Goal: Task Accomplishment & Management: Use online tool/utility

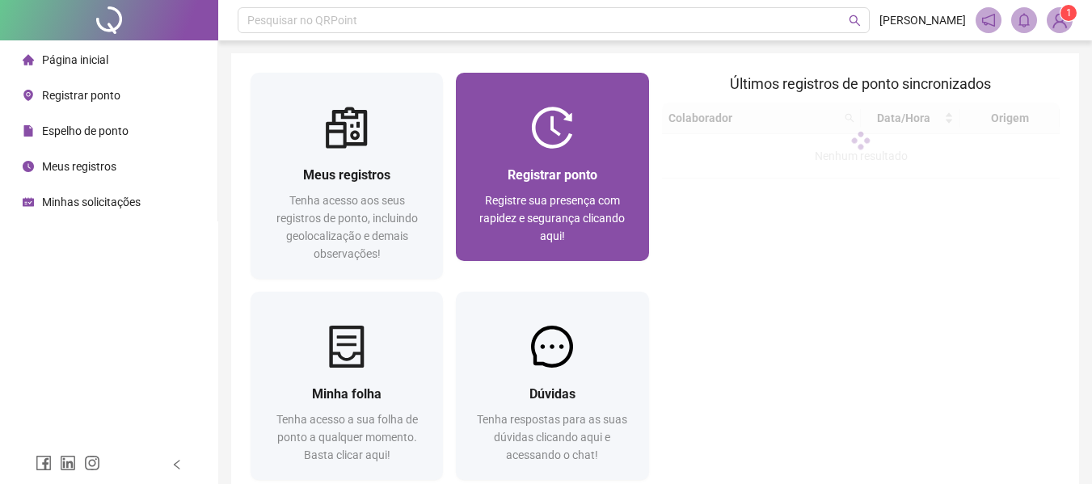
click at [539, 208] on span "Registre sua presença com rapidez e segurança clicando aqui!" at bounding box center [551, 218] width 145 height 48
click at [537, 179] on span "Registrar ponto" at bounding box center [552, 174] width 90 height 15
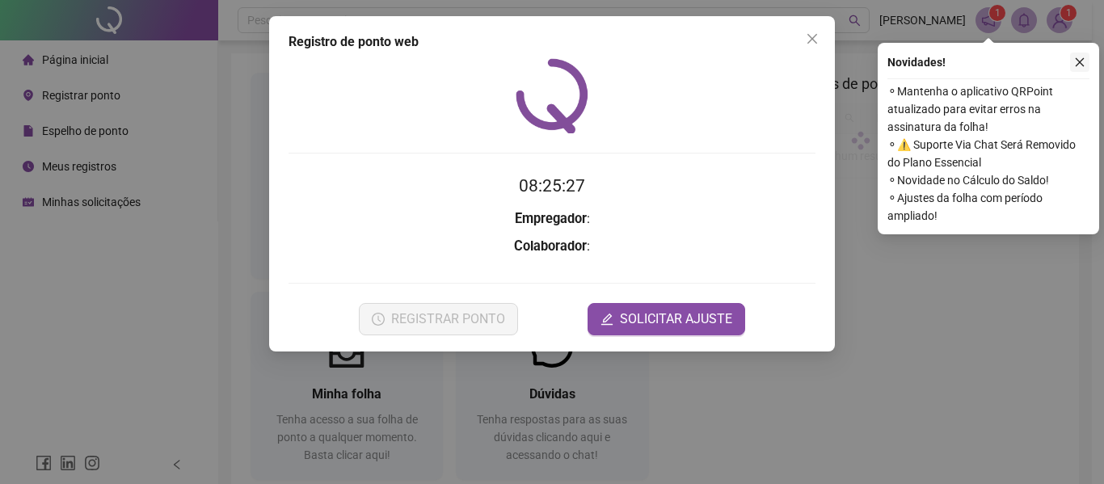
click at [1076, 58] on icon "close" at bounding box center [1079, 62] width 11 height 11
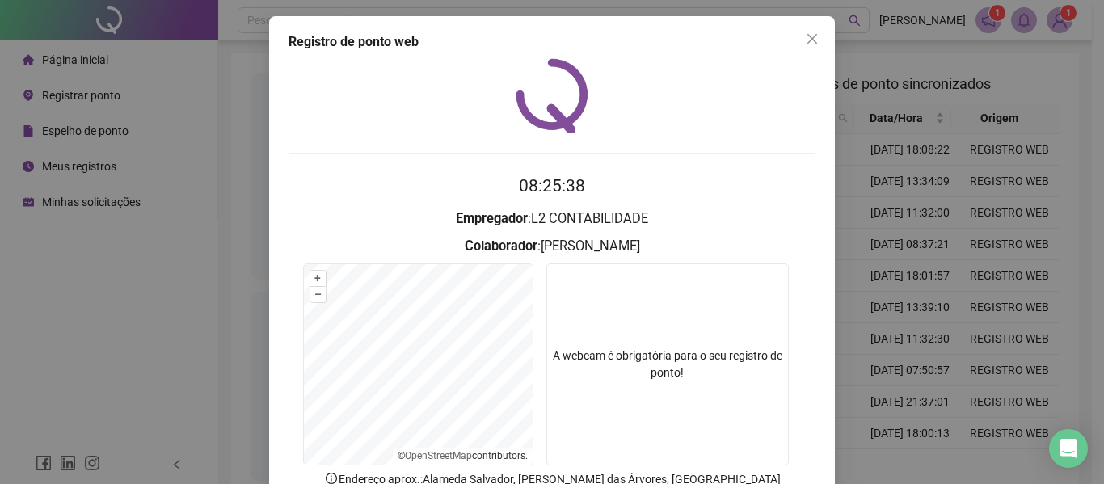
scroll to position [112, 0]
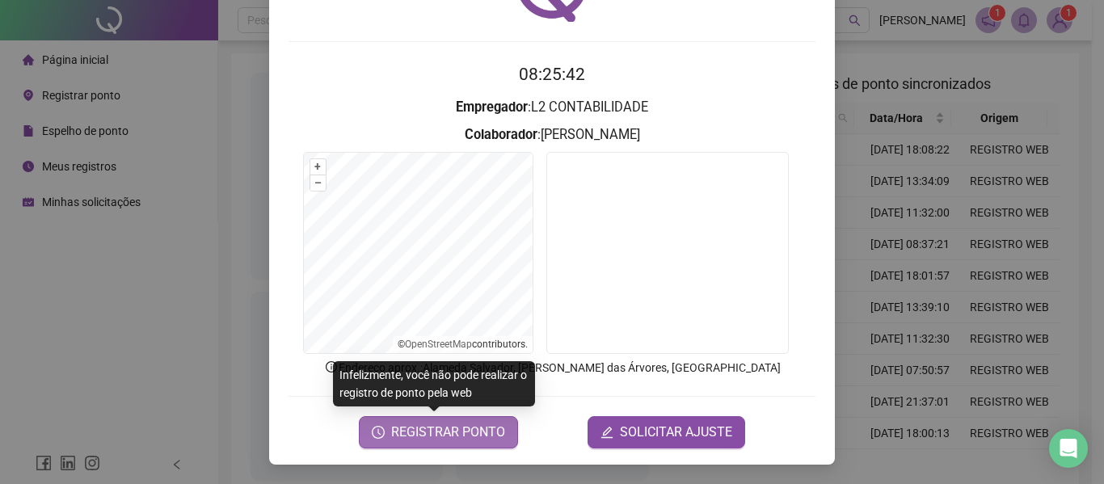
click at [436, 439] on span "REGISTRAR PONTO" at bounding box center [448, 432] width 114 height 19
